Goal: Task Accomplishment & Management: Complete application form

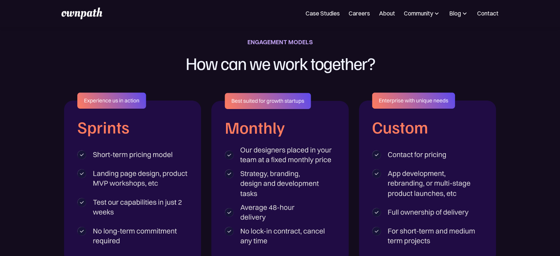
scroll to position [1155, 0]
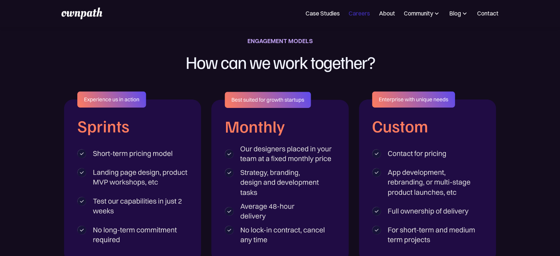
click at [356, 11] on link "Careers" at bounding box center [359, 13] width 21 height 9
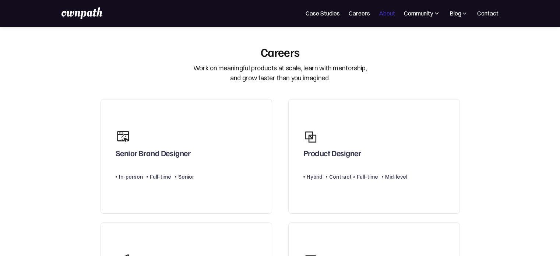
click at [387, 13] on link "About" at bounding box center [387, 13] width 16 height 9
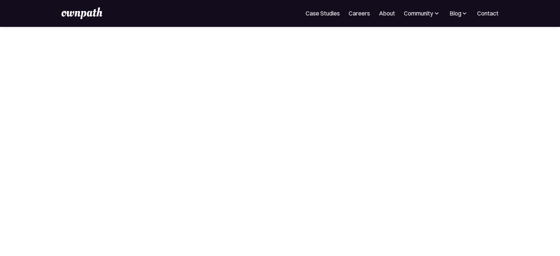
scroll to position [92, 0]
click at [357, 16] on link "Careers" at bounding box center [359, 13] width 21 height 9
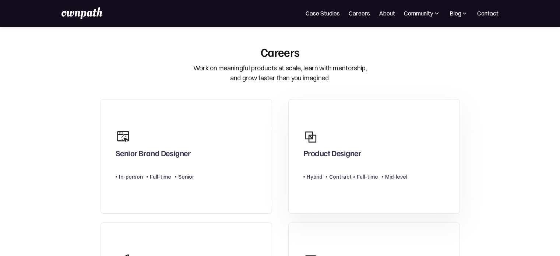
click at [331, 139] on div "Product Designer" at bounding box center [356, 143] width 104 height 35
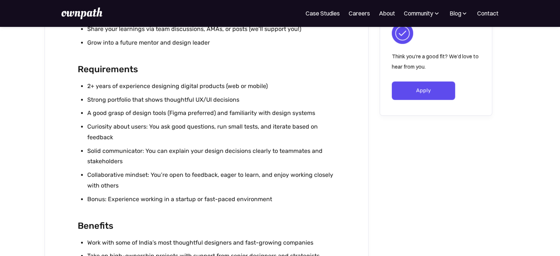
scroll to position [724, 0]
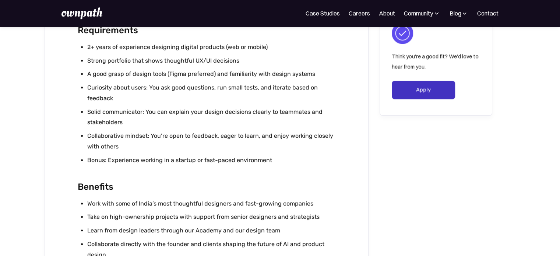
click at [422, 87] on link "Apply" at bounding box center [424, 90] width 64 height 18
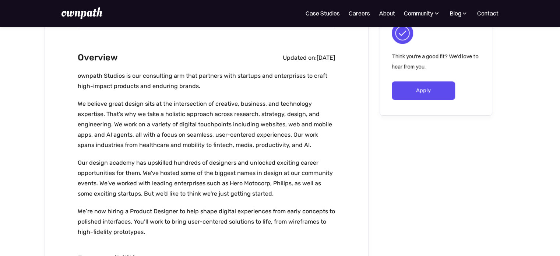
scroll to position [0, 0]
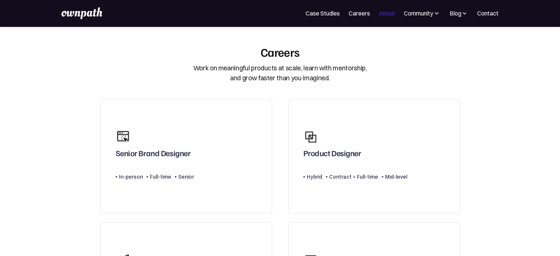
click at [384, 10] on link "About" at bounding box center [387, 13] width 16 height 9
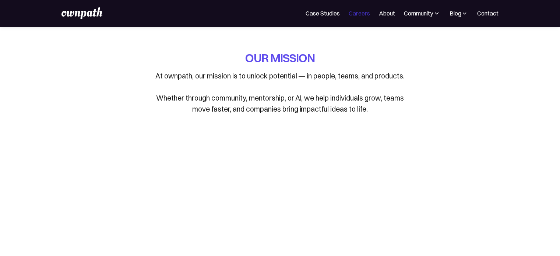
click at [355, 15] on link "Careers" at bounding box center [359, 13] width 21 height 9
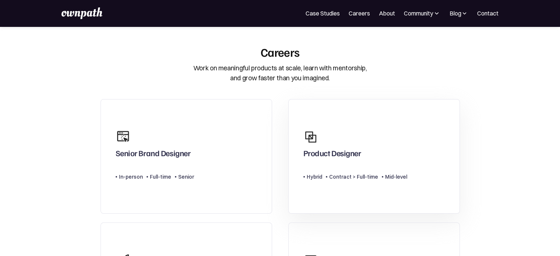
click at [324, 164] on div "Product Designer Type Level Hybrid Contract > Full-time Mid-level" at bounding box center [356, 156] width 104 height 61
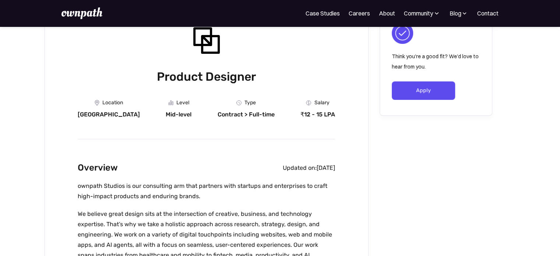
scroll to position [64, 0]
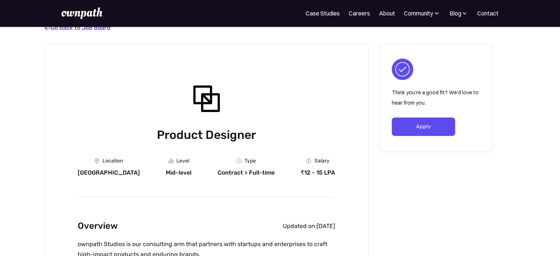
scroll to position [8, 0]
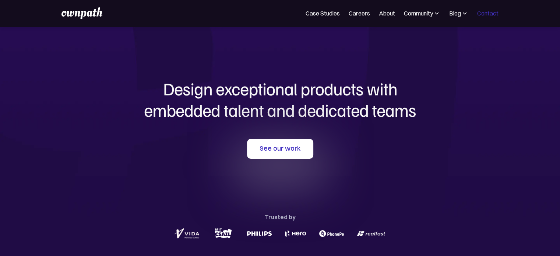
click at [488, 10] on link "Contact" at bounding box center [488, 13] width 21 height 9
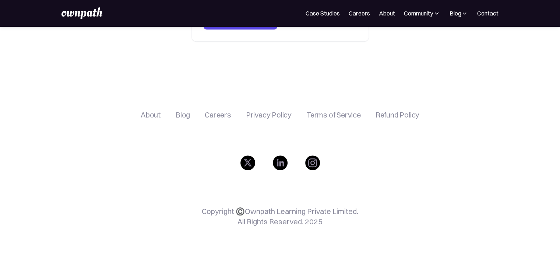
scroll to position [342, 0]
click at [391, 15] on link "About" at bounding box center [387, 13] width 16 height 9
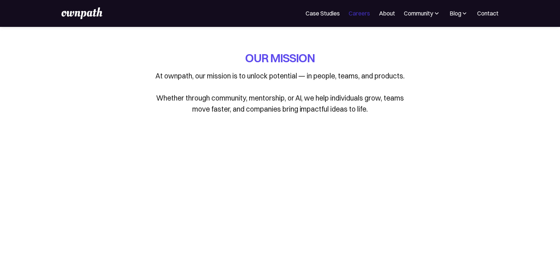
click at [354, 17] on link "Careers" at bounding box center [359, 13] width 21 height 9
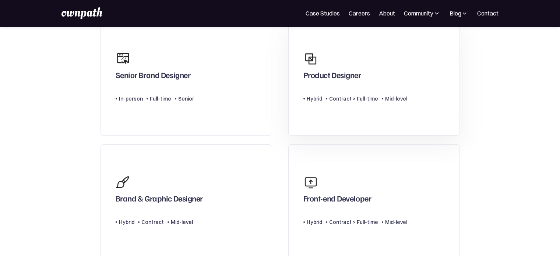
scroll to position [83, 0]
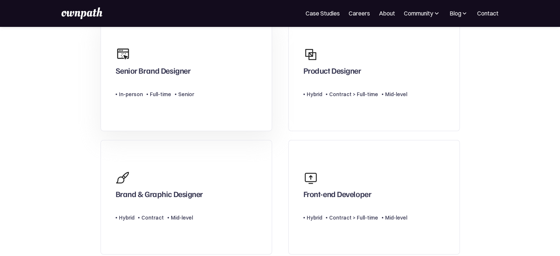
click at [167, 55] on div "Senior Brand Designer" at bounding box center [155, 60] width 78 height 35
click at [374, 90] on div "Contract > Full-time" at bounding box center [353, 94] width 49 height 9
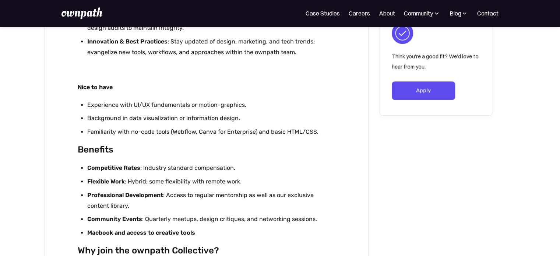
scroll to position [589, 0]
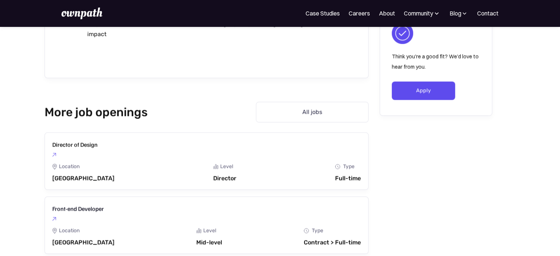
scroll to position [999, 0]
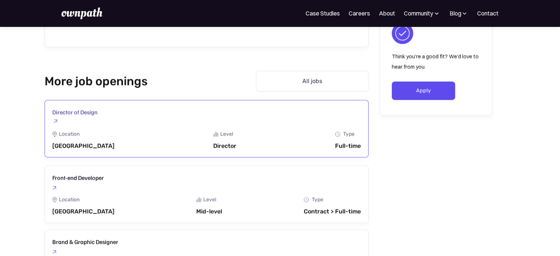
click at [144, 123] on link "Director of Design Design Collective Location Bengaluru Level Director Departme…" at bounding box center [207, 128] width 324 height 57
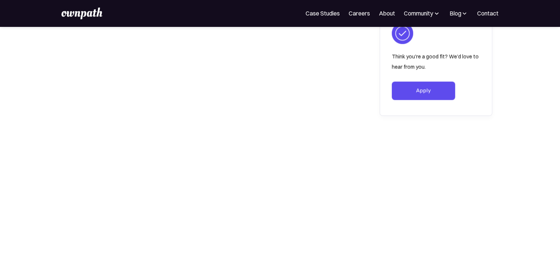
scroll to position [1316, 0]
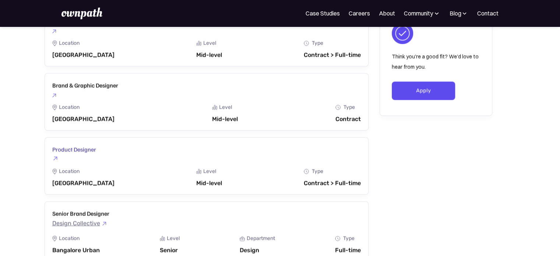
click at [144, 145] on div "Product Designer Design Collective" at bounding box center [108, 152] width 113 height 15
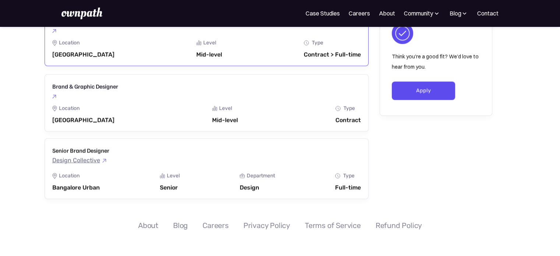
scroll to position [1156, 0]
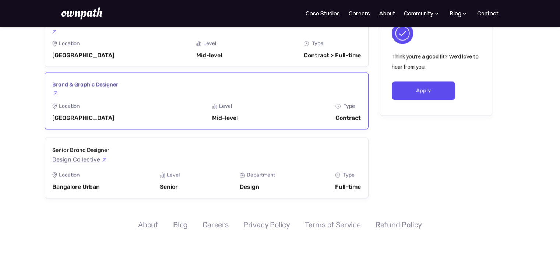
click at [137, 98] on link "Brand & Graphic Designer Design Collective Location [GEOGRAPHIC_DATA] Level Mid…" at bounding box center [207, 100] width 324 height 57
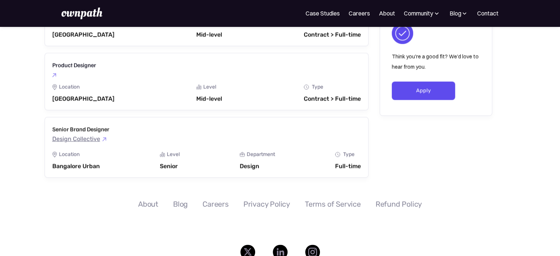
scroll to position [1100, 0]
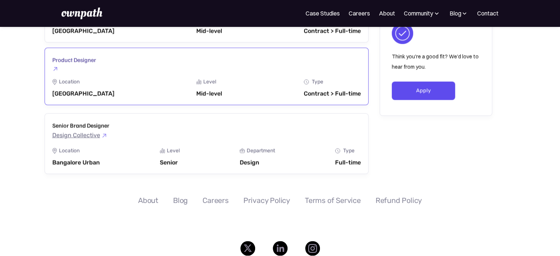
click at [143, 79] on div "Location [GEOGRAPHIC_DATA] Level Mid-level Department Type Contract > Full-time" at bounding box center [206, 88] width 309 height 18
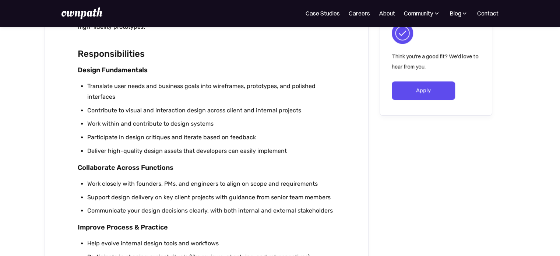
scroll to position [383, 0]
click at [363, 193] on div "Product Designer Location Bangalore Level Mid-level Department Type Contract > …" at bounding box center [207, 166] width 324 height 993
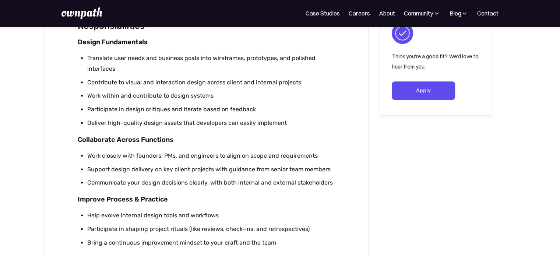
scroll to position [415, 0]
